Goal: Task Accomplishment & Management: Manage account settings

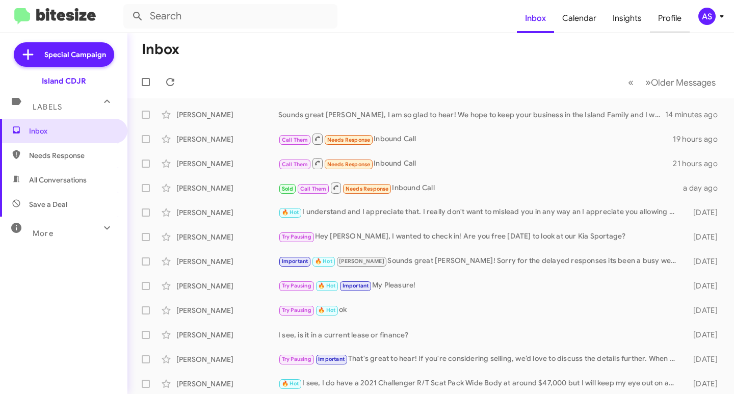
click at [659, 9] on span "Profile" at bounding box center [670, 19] width 40 height 30
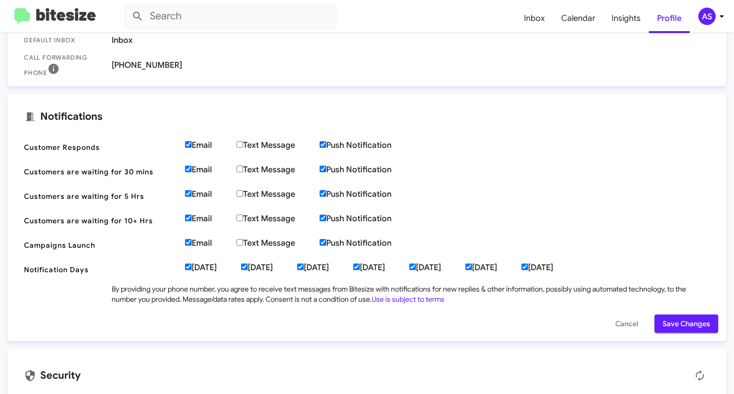
scroll to position [309, 0]
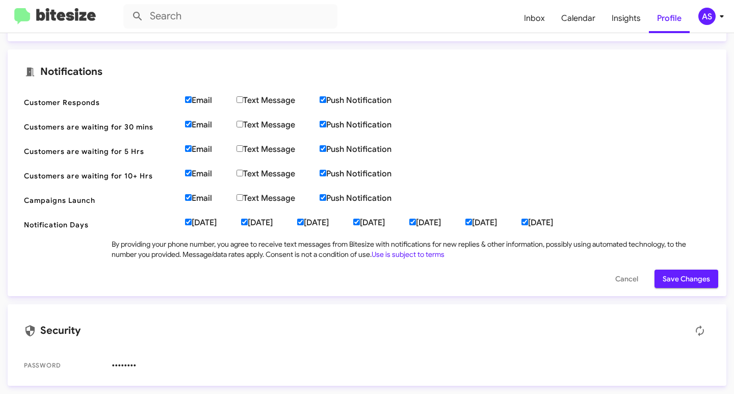
click at [209, 227] on label "[DATE]" at bounding box center [213, 223] width 56 height 10
click at [192, 225] on input "[DATE]" at bounding box center [188, 222] width 7 height 7
checkbox input "false"
click at [258, 225] on label "[DATE]" at bounding box center [269, 223] width 56 height 10
click at [248, 225] on input "[DATE]" at bounding box center [244, 222] width 7 height 7
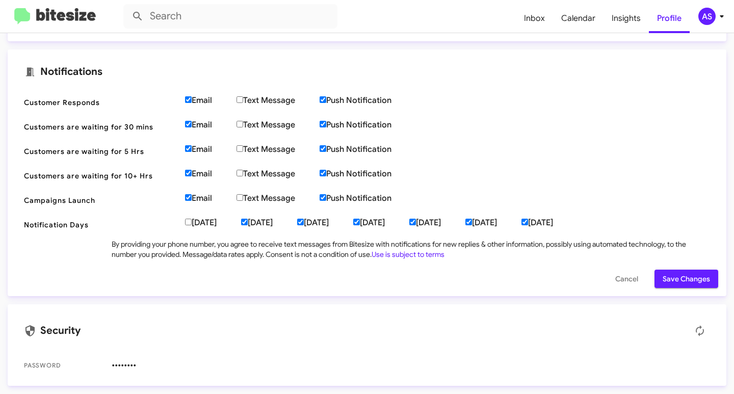
checkbox input "false"
click at [332, 223] on label "[DATE]" at bounding box center [325, 223] width 56 height 10
click at [304, 223] on input "[DATE]" at bounding box center [300, 222] width 7 height 7
checkbox input "false"
click at [409, 220] on label "[DATE]" at bounding box center [381, 223] width 56 height 10
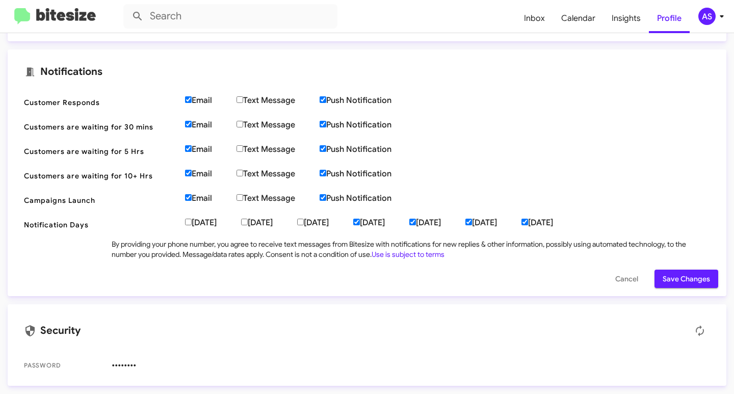
click at [360, 220] on input "[DATE]" at bounding box center [356, 222] width 7 height 7
checkbox input "false"
click at [465, 220] on label "[DATE]" at bounding box center [437, 223] width 56 height 10
click at [416, 220] on input "[DATE]" at bounding box center [412, 222] width 7 height 7
checkbox input "false"
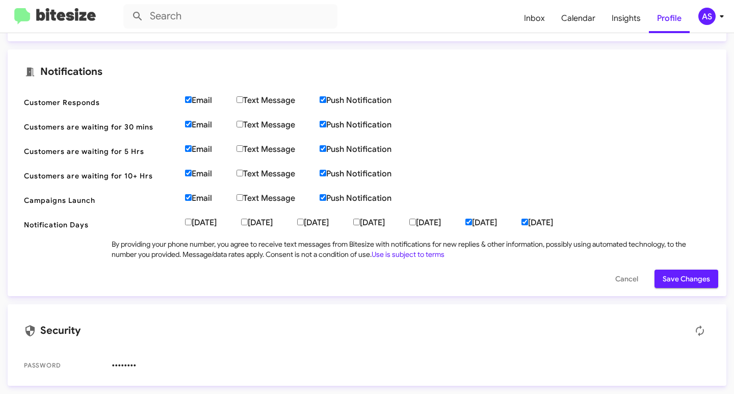
click at [521, 220] on label "[DATE]" at bounding box center [493, 223] width 56 height 10
click at [472, 220] on input "[DATE]" at bounding box center [468, 222] width 7 height 7
click at [521, 220] on label "[DATE]" at bounding box center [493, 223] width 56 height 10
click at [472, 220] on input "[DATE]" at bounding box center [468, 222] width 7 height 7
checkbox input "true"
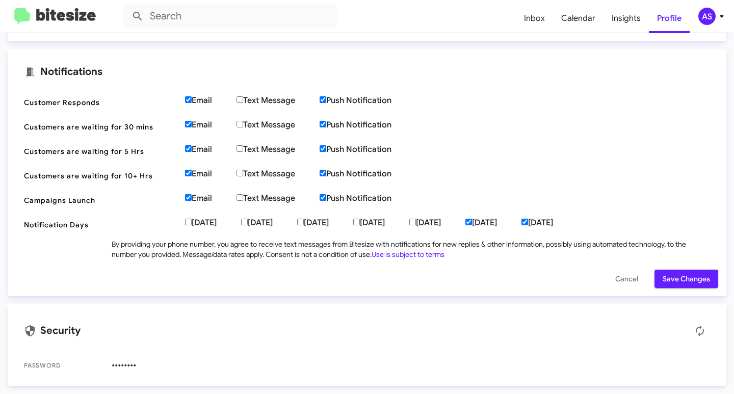
click at [577, 222] on label "[DATE]" at bounding box center [549, 223] width 56 height 10
click at [528, 222] on input "[DATE]" at bounding box center [524, 222] width 7 height 7
checkbox input "false"
click at [521, 221] on label "[DATE]" at bounding box center [493, 223] width 56 height 10
click at [472, 221] on input "[DATE]" at bounding box center [468, 222] width 7 height 7
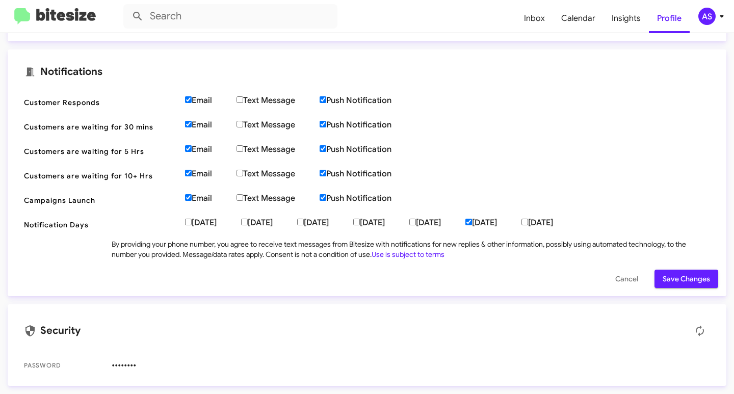
checkbox input "false"
click at [674, 277] on span "Save Changes" at bounding box center [685, 278] width 47 height 18
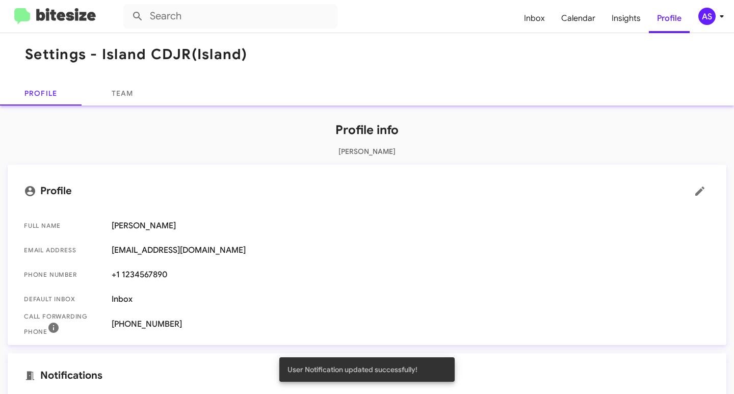
scroll to position [0, 0]
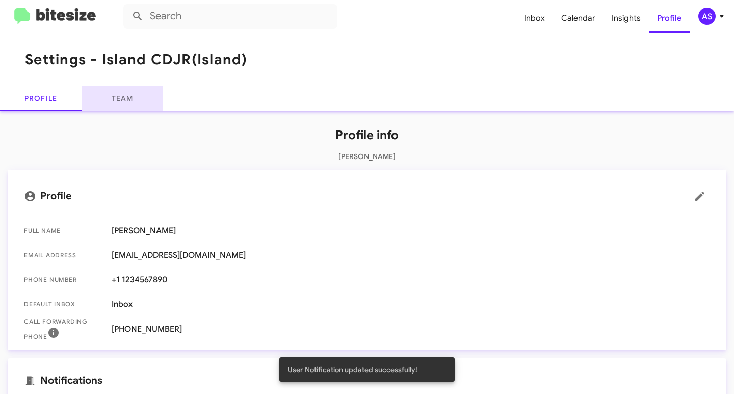
click at [139, 94] on link "Team" at bounding box center [123, 98] width 82 height 24
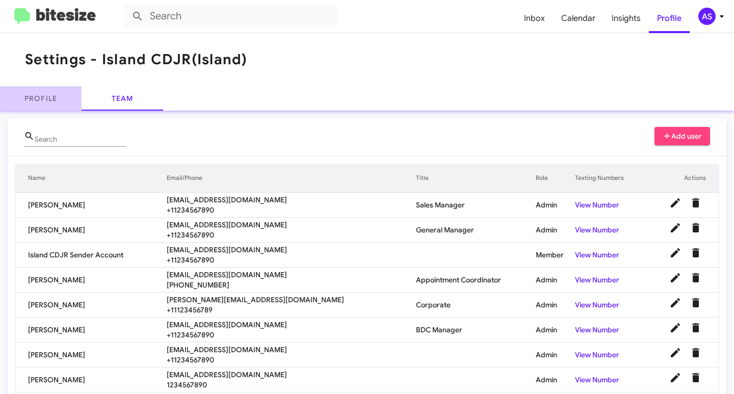
click at [67, 105] on link "Profile" at bounding box center [41, 98] width 82 height 24
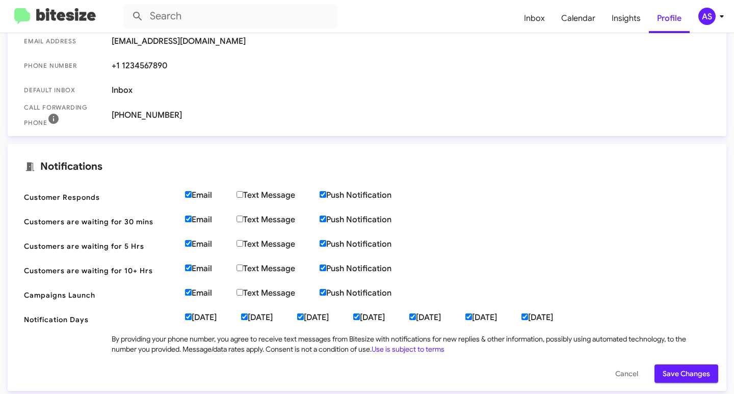
scroll to position [309, 0]
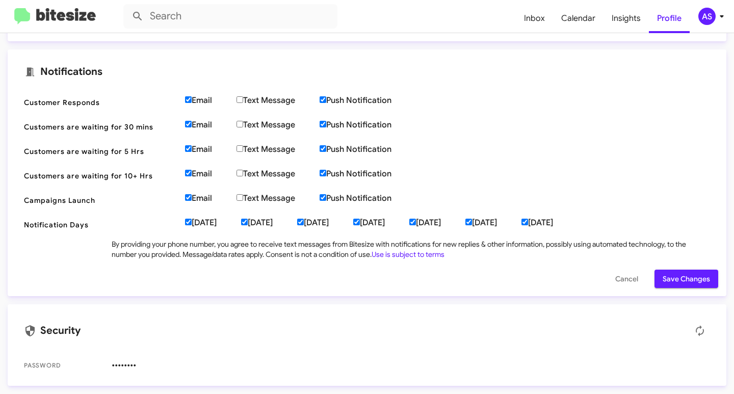
click at [577, 225] on label "[DATE]" at bounding box center [549, 223] width 56 height 10
click at [528, 225] on input "[DATE]" at bounding box center [524, 222] width 7 height 7
checkbox input "false"
click at [472, 222] on input "[DATE]" at bounding box center [468, 222] width 7 height 7
checkbox input "false"
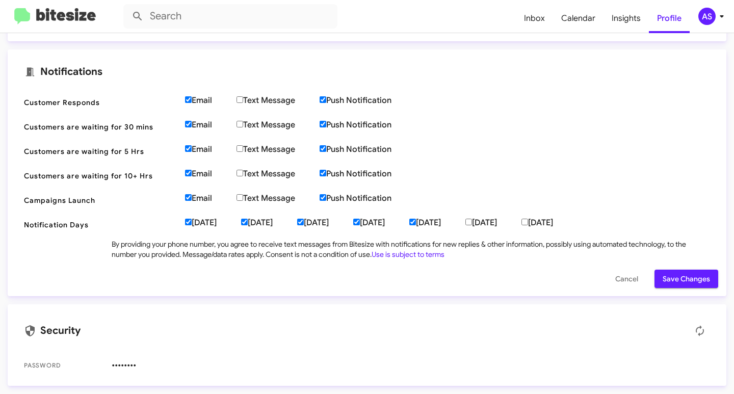
click at [465, 223] on label "[DATE]" at bounding box center [437, 223] width 56 height 10
click at [416, 223] on input "[DATE]" at bounding box center [412, 222] width 7 height 7
checkbox input "false"
click at [404, 222] on label "[DATE]" at bounding box center [381, 223] width 56 height 10
click at [360, 222] on input "[DATE]" at bounding box center [356, 222] width 7 height 7
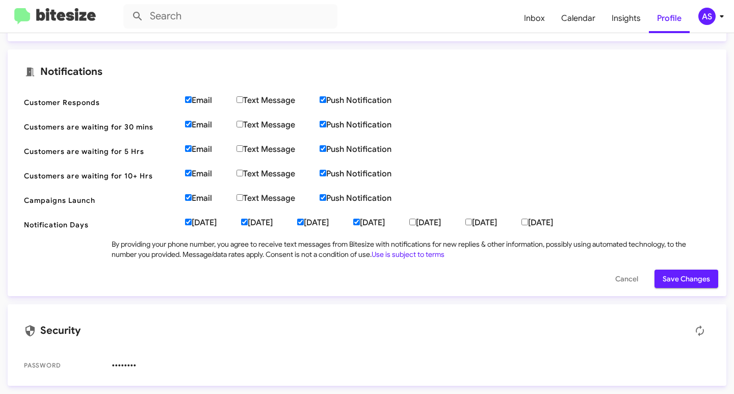
checkbox input "false"
click at [304, 223] on input "[DATE]" at bounding box center [300, 222] width 7 height 7
checkbox input "false"
click at [269, 223] on label "[DATE]" at bounding box center [269, 223] width 56 height 10
click at [248, 223] on input "[DATE]" at bounding box center [244, 222] width 7 height 7
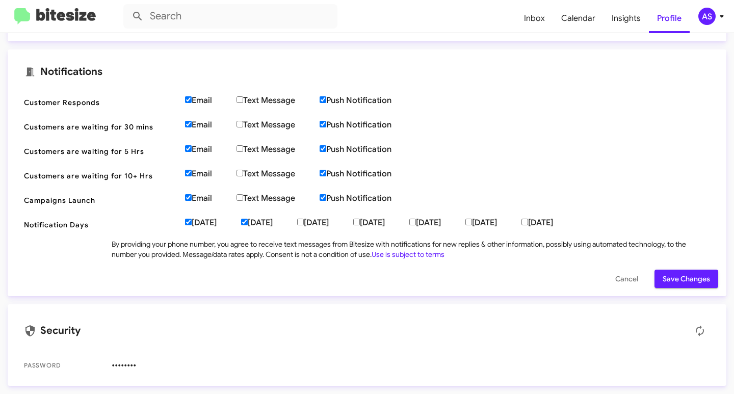
checkbox input "false"
click at [193, 227] on label "[DATE]" at bounding box center [213, 223] width 56 height 10
click at [192, 225] on input "[DATE]" at bounding box center [188, 222] width 7 height 7
checkbox input "false"
click at [683, 277] on span "Save Changes" at bounding box center [685, 278] width 47 height 18
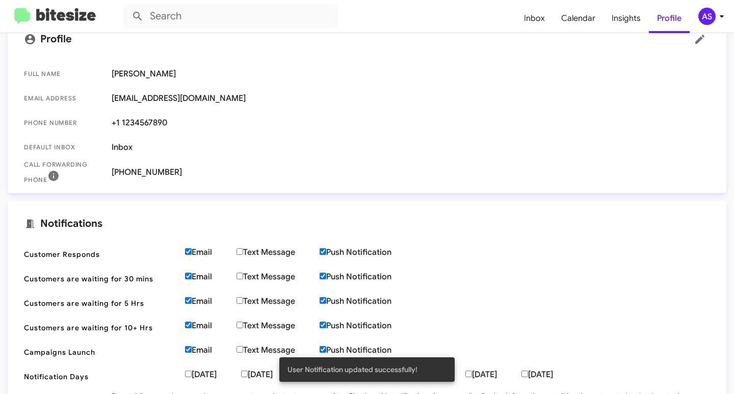
scroll to position [54, 0]
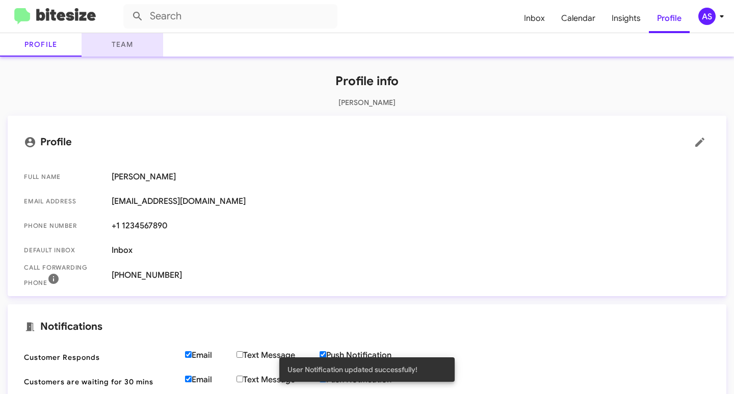
click at [107, 53] on link "Team" at bounding box center [123, 44] width 82 height 24
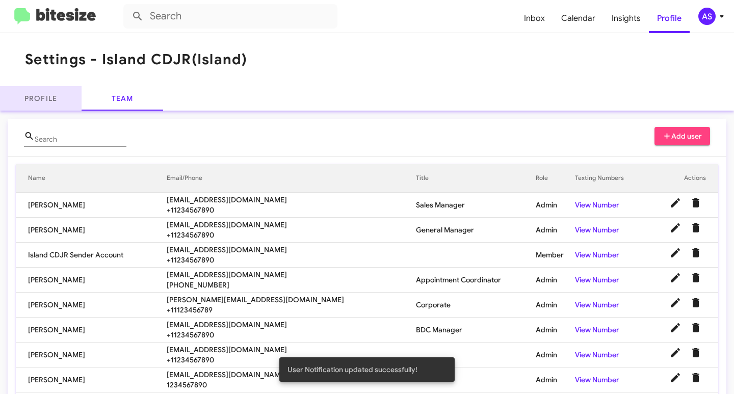
click at [48, 97] on link "Profile" at bounding box center [41, 98] width 82 height 24
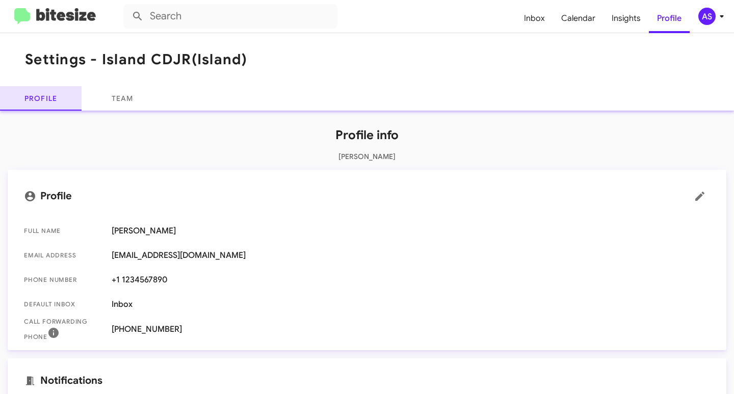
scroll to position [309, 0]
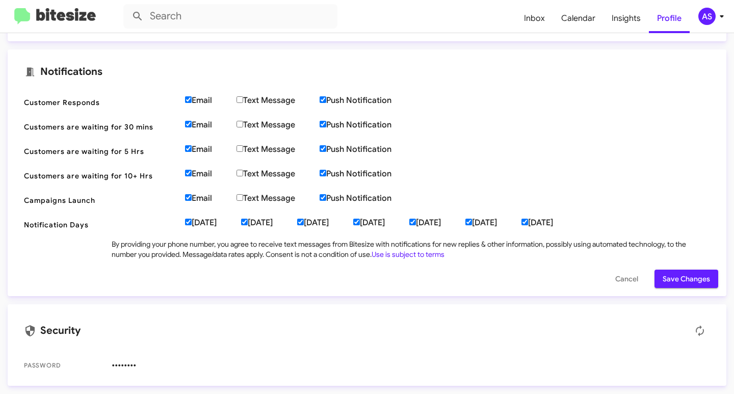
click at [718, 15] on icon at bounding box center [721, 16] width 12 height 12
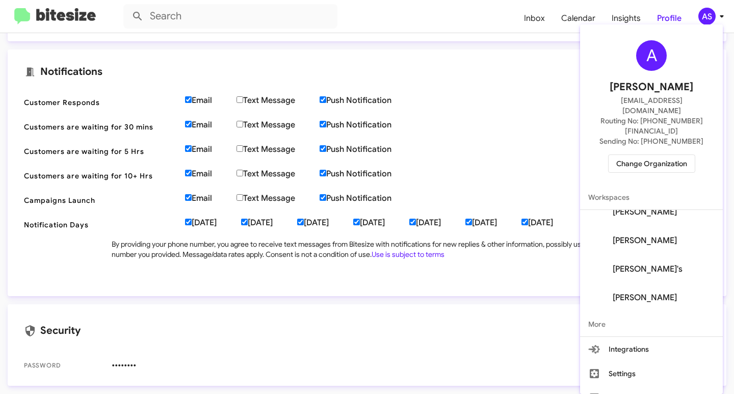
scroll to position [0, 0]
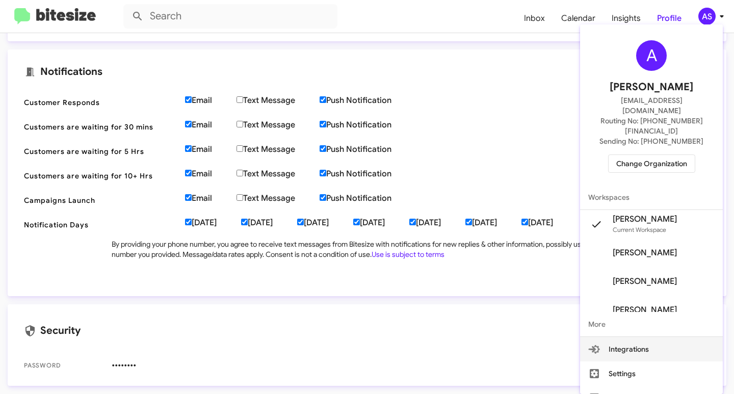
click at [658, 337] on button "Integrations" at bounding box center [651, 349] width 143 height 24
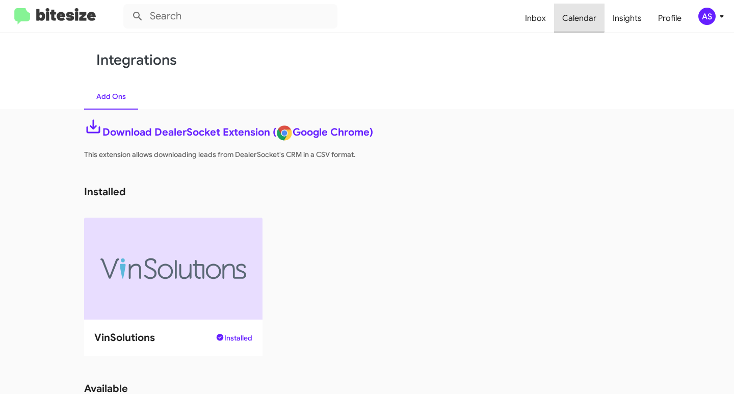
click at [575, 7] on span "Calendar" at bounding box center [579, 19] width 50 height 30
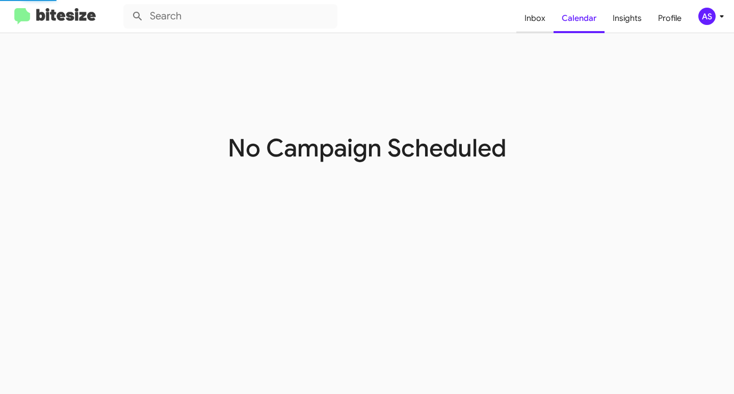
click at [531, 26] on span "Inbox" at bounding box center [534, 19] width 37 height 30
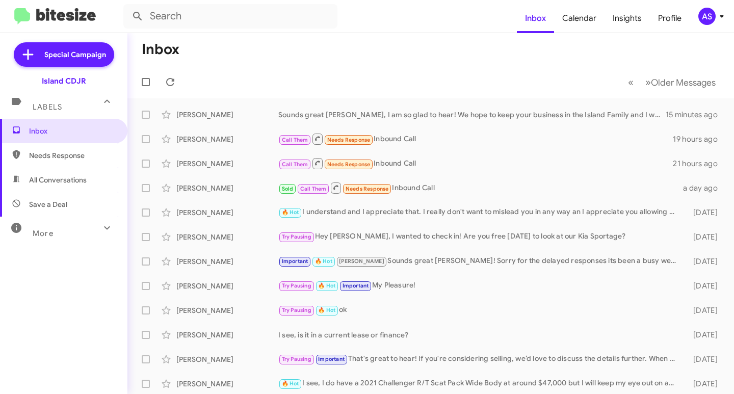
click at [99, 236] on div at bounding box center [107, 229] width 16 height 19
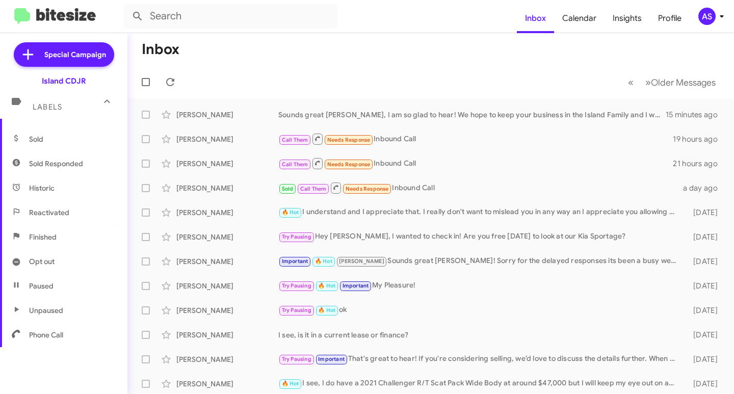
click at [81, 251] on span "Opt out" at bounding box center [63, 261] width 127 height 24
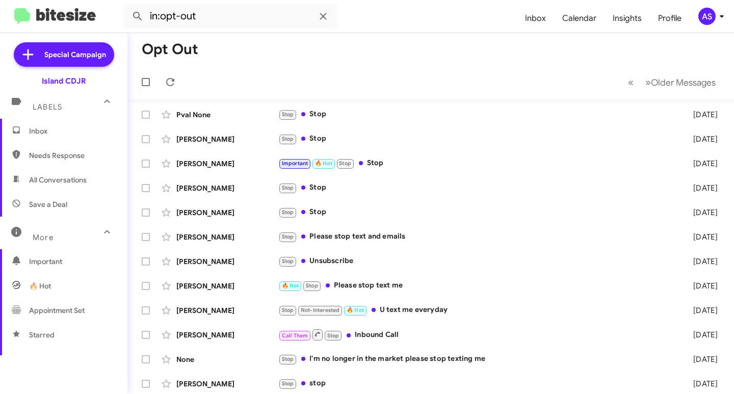
click at [57, 173] on span "All Conversations" at bounding box center [63, 180] width 127 height 24
type input "in:all-conversations"
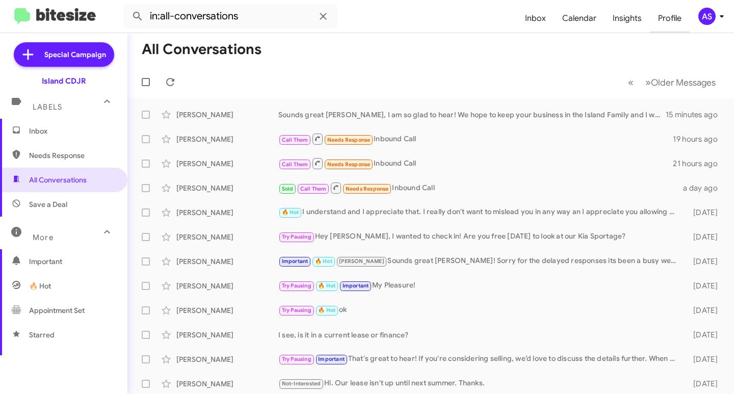
click at [673, 13] on span "Profile" at bounding box center [670, 19] width 40 height 30
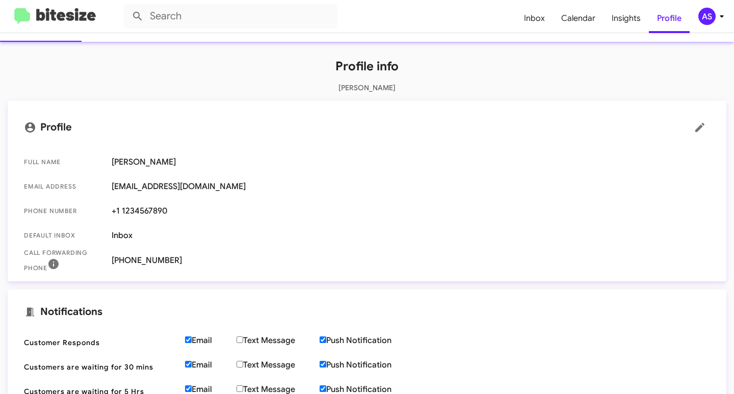
scroll to position [153, 0]
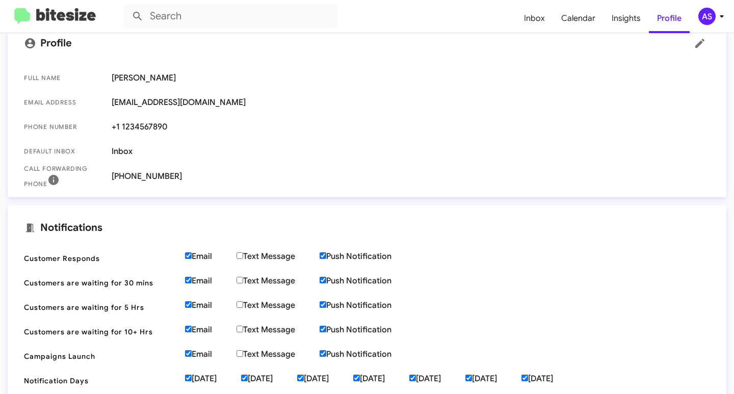
click at [209, 253] on label "Email" at bounding box center [210, 256] width 51 height 10
click at [192, 253] on input "Email" at bounding box center [188, 255] width 7 height 7
checkbox input "false"
click at [183, 290] on span "Customers are waiting for 30 mins Email Text Message Push Notification" at bounding box center [367, 283] width 702 height 24
click at [187, 282] on input "Email" at bounding box center [188, 280] width 7 height 7
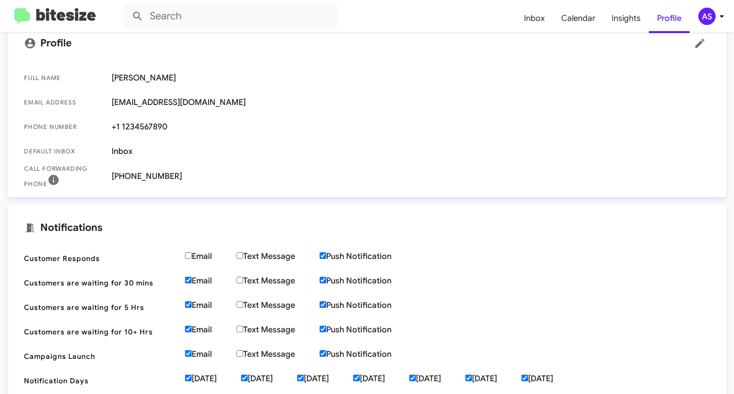
checkbox input "false"
click at [184, 308] on span "Customers are waiting for 5 Hrs Email Text Message Push Notification" at bounding box center [367, 307] width 702 height 24
click at [198, 301] on label "Email" at bounding box center [210, 305] width 51 height 10
click at [192, 301] on input "Email" at bounding box center [188, 304] width 7 height 7
checkbox input "false"
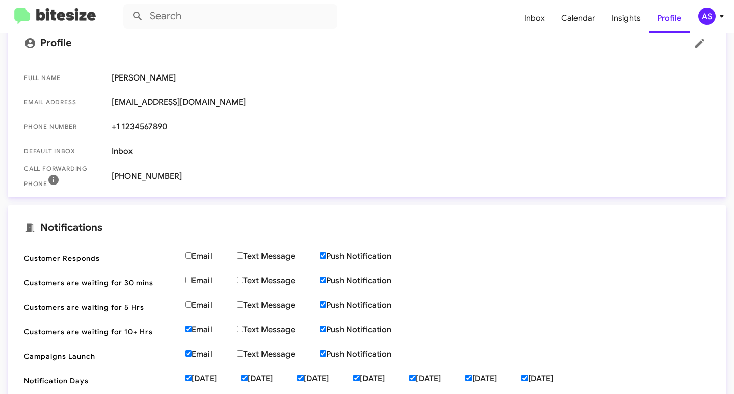
click at [190, 327] on input "Email" at bounding box center [188, 329] width 7 height 7
checkbox input "false"
click at [200, 355] on label "Email" at bounding box center [210, 354] width 51 height 10
click at [192, 355] on input "Email" at bounding box center [188, 353] width 7 height 7
checkbox input "false"
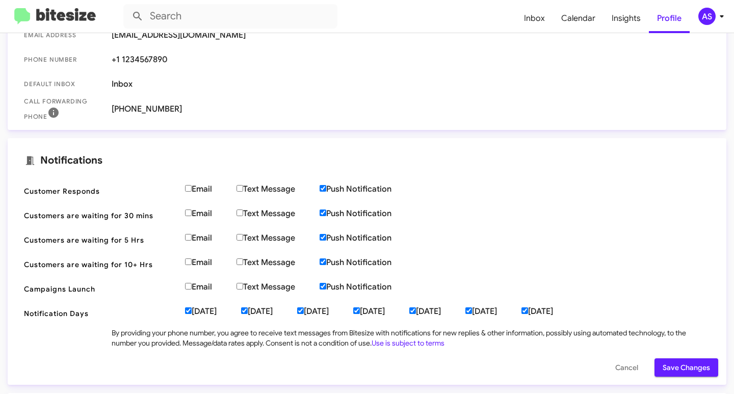
scroll to position [309, 0]
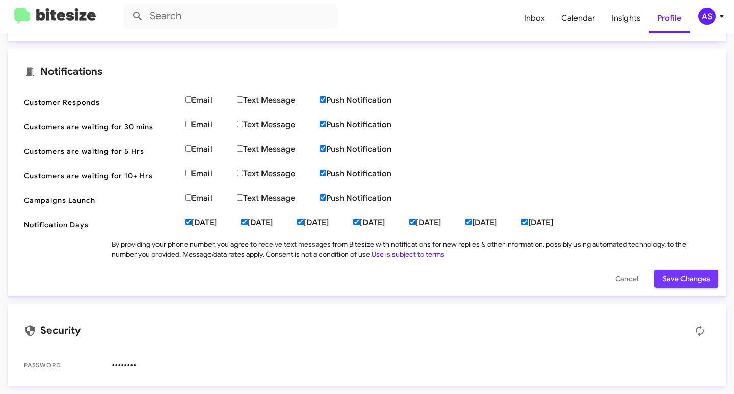
click at [682, 280] on span "Save Changes" at bounding box center [685, 278] width 47 height 18
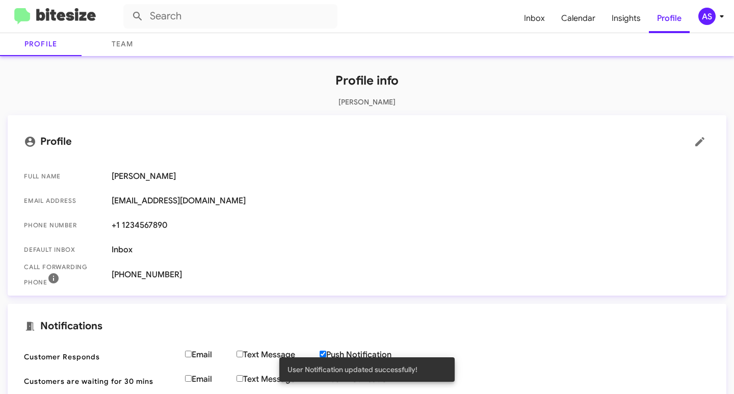
scroll to position [0, 0]
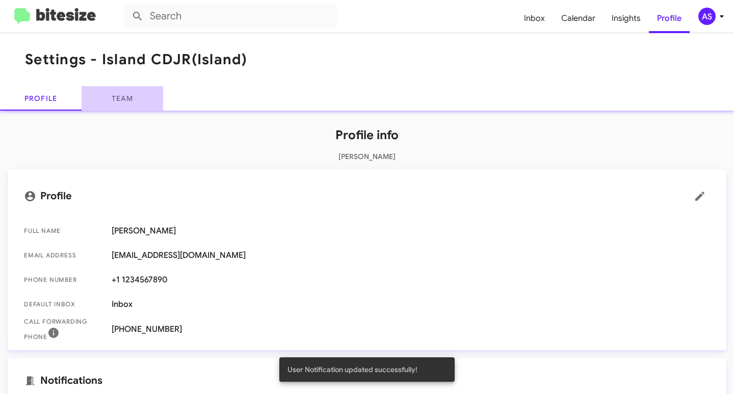
click at [139, 93] on link "Team" at bounding box center [123, 98] width 82 height 24
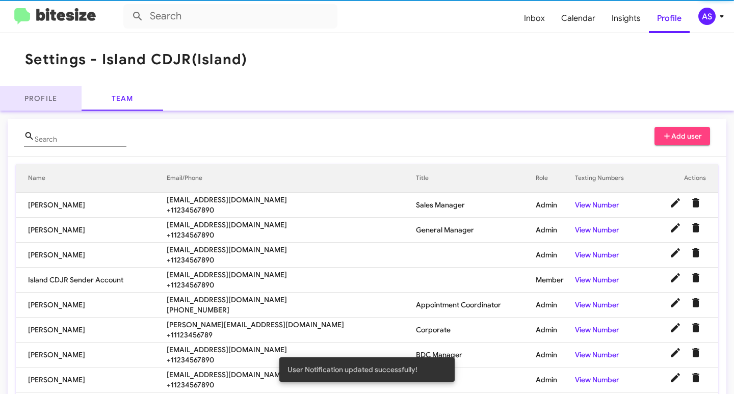
click at [34, 101] on link "Profile" at bounding box center [41, 98] width 82 height 24
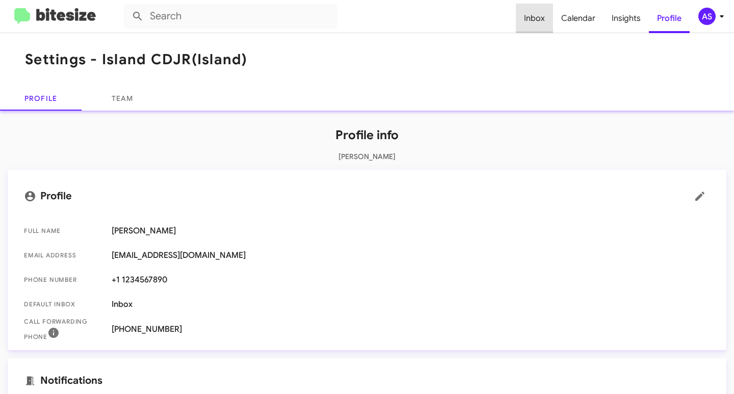
click at [544, 26] on span "Inbox" at bounding box center [534, 19] width 37 height 30
